Goal: Find specific page/section: Find specific page/section

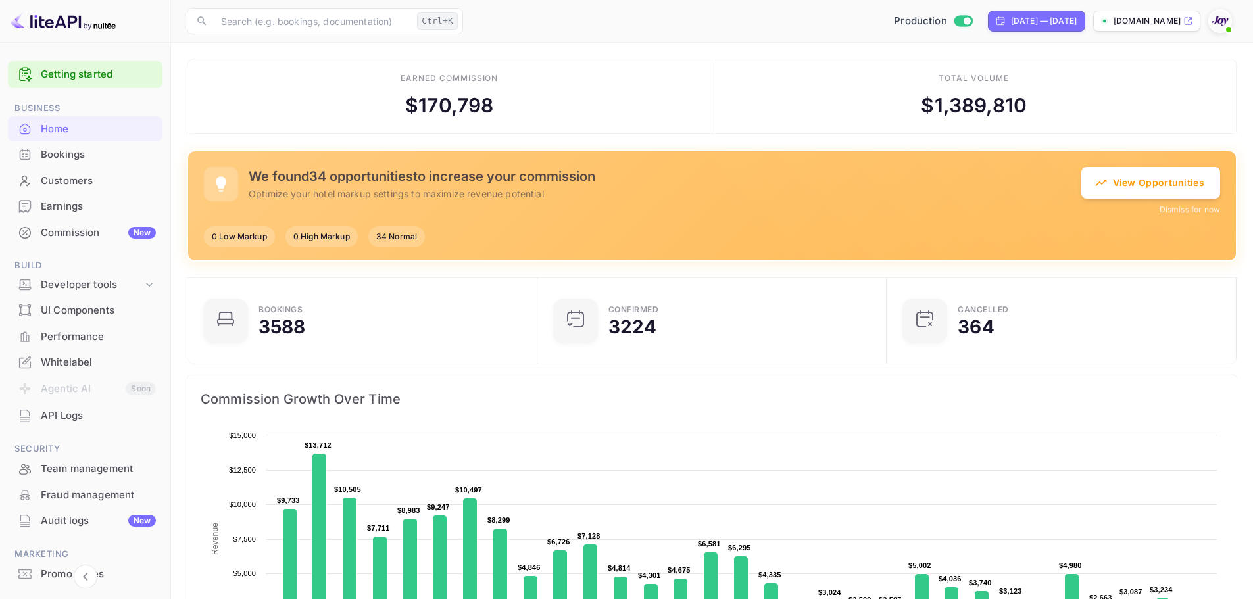
scroll to position [204, 332]
click at [47, 376] on li "Agentic AI Soon" at bounding box center [85, 390] width 155 height 28
click at [42, 366] on div "Whitelabel" at bounding box center [98, 362] width 115 height 15
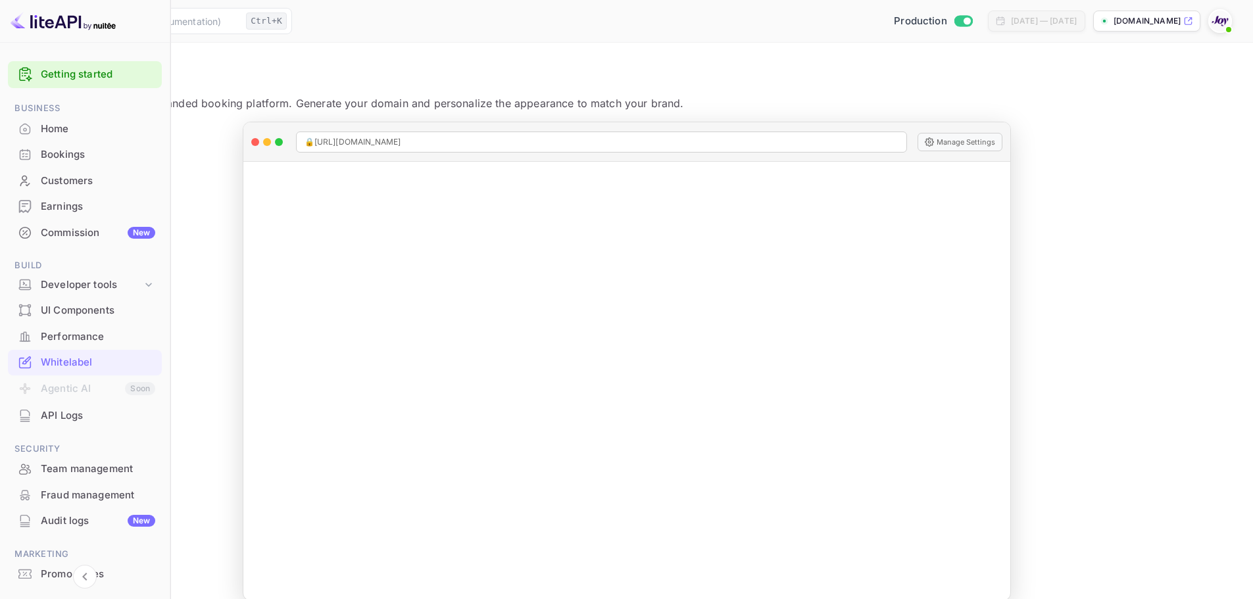
click at [56, 150] on div "Bookings" at bounding box center [98, 154] width 114 height 15
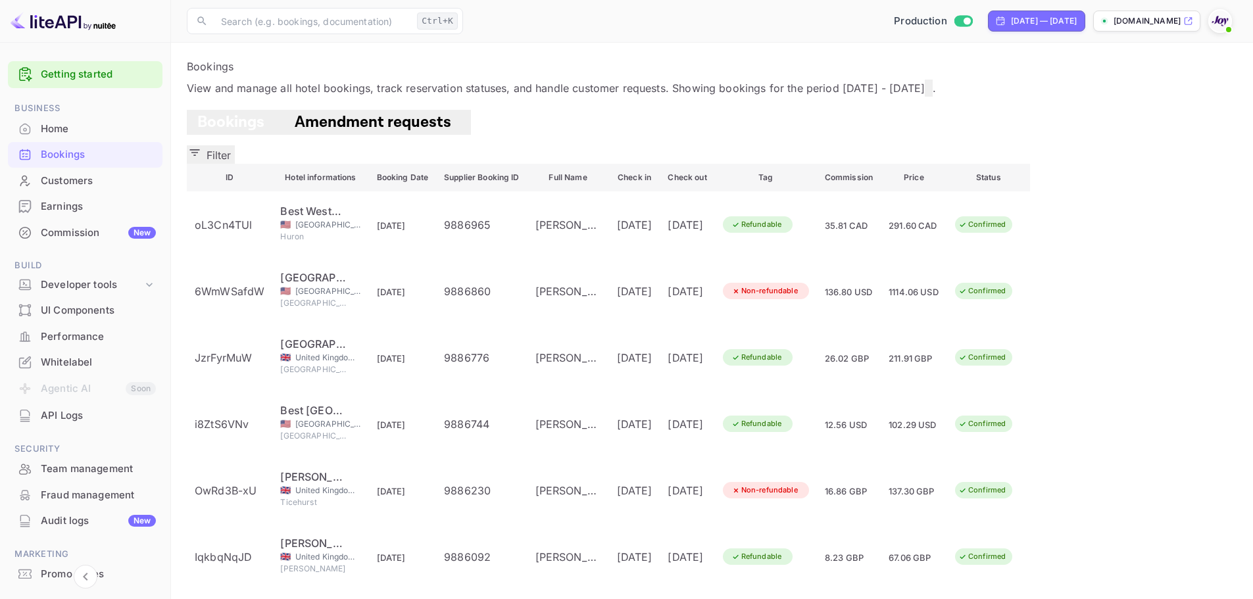
click at [69, 362] on div "Whitelabel" at bounding box center [98, 362] width 115 height 15
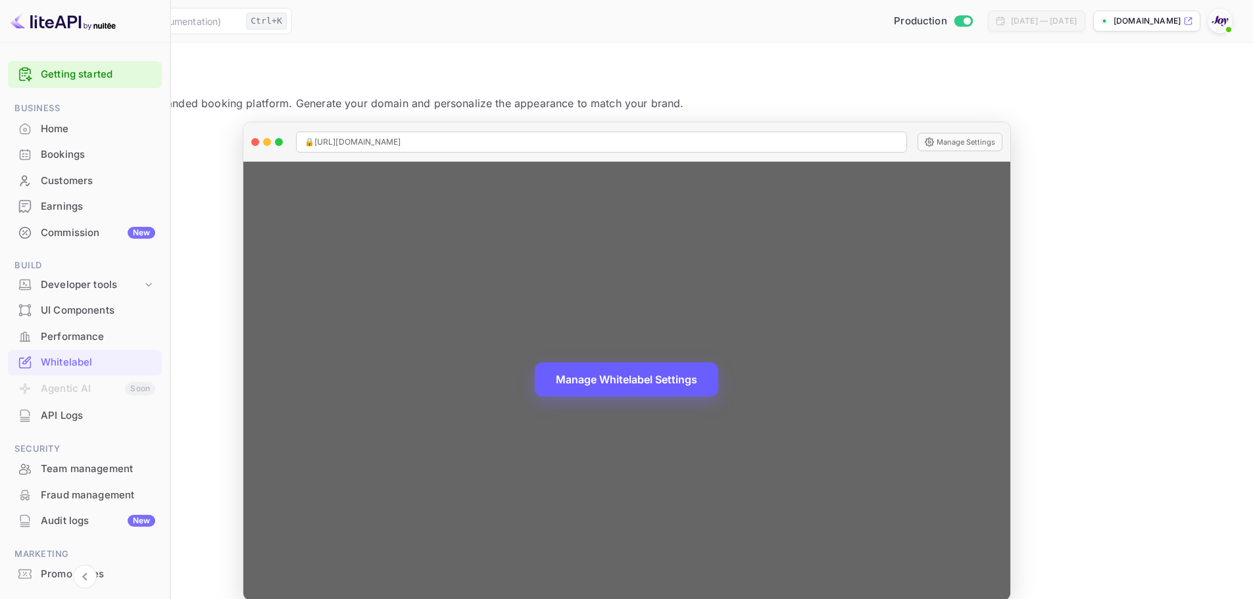
click at [707, 374] on button "Manage Whitelabel Settings" at bounding box center [627, 379] width 184 height 34
